Goal: Transaction & Acquisition: Purchase product/service

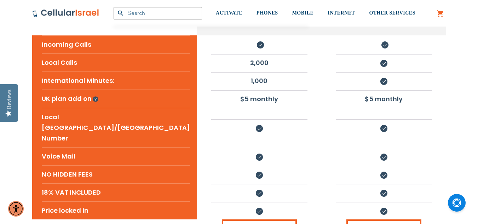
scroll to position [243, 0]
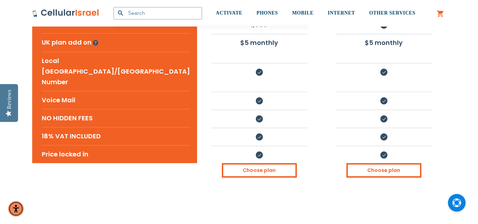
scroll to position [293, 0]
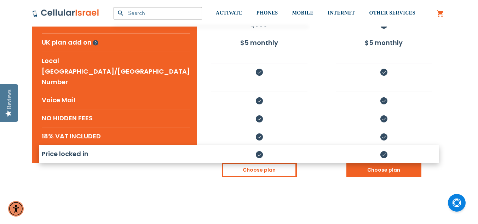
click at [400, 163] on link "Choose plan" at bounding box center [383, 170] width 75 height 14
